Goal: Navigation & Orientation: Find specific page/section

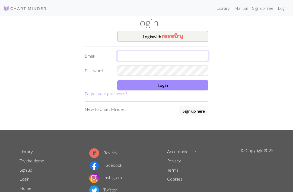
type input "info@fanokluden.dk"
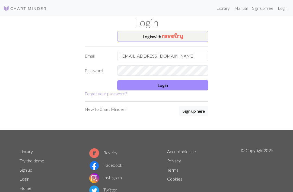
click at [167, 83] on button "Login" at bounding box center [162, 85] width 91 height 10
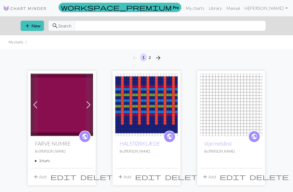
click at [90, 102] on span at bounding box center [88, 104] width 9 height 9
click at [91, 102] on span at bounding box center [88, 104] width 9 height 9
click at [90, 103] on span at bounding box center [88, 104] width 9 height 9
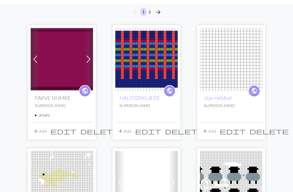
scroll to position [50, 0]
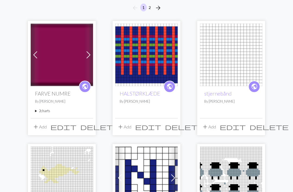
click at [51, 111] on summary "2 charts" at bounding box center [62, 110] width 54 height 5
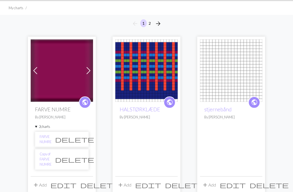
scroll to position [0, 0]
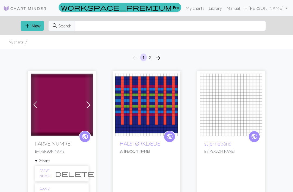
click at [160, 58] on span "arrow_forward" at bounding box center [158, 58] width 7 height 8
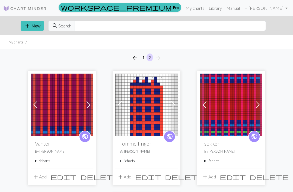
click at [233, 9] on link "Manual" at bounding box center [233, 8] width 18 height 11
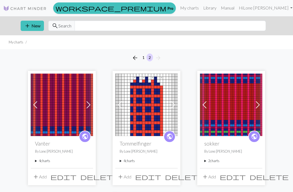
click at [217, 9] on link "Library" at bounding box center [210, 7] width 18 height 11
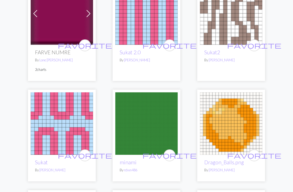
scroll to position [877, 0]
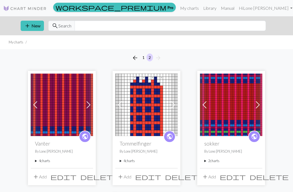
click at [233, 113] on img at bounding box center [231, 104] width 62 height 62
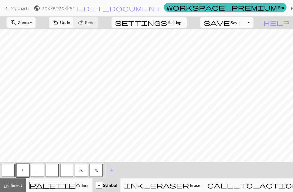
click at [253, 24] on button "Toggle Dropdown" at bounding box center [248, 22] width 10 height 10
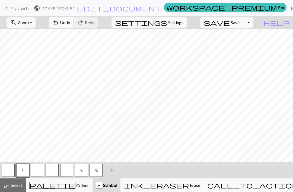
click at [20, 7] on span "My charts" at bounding box center [20, 7] width 19 height 5
click at [14, 6] on span "My charts" at bounding box center [20, 7] width 19 height 5
click at [253, 24] on button "Toggle Dropdown" at bounding box center [248, 22] width 10 height 10
